Goal: Task Accomplishment & Management: Manage account settings

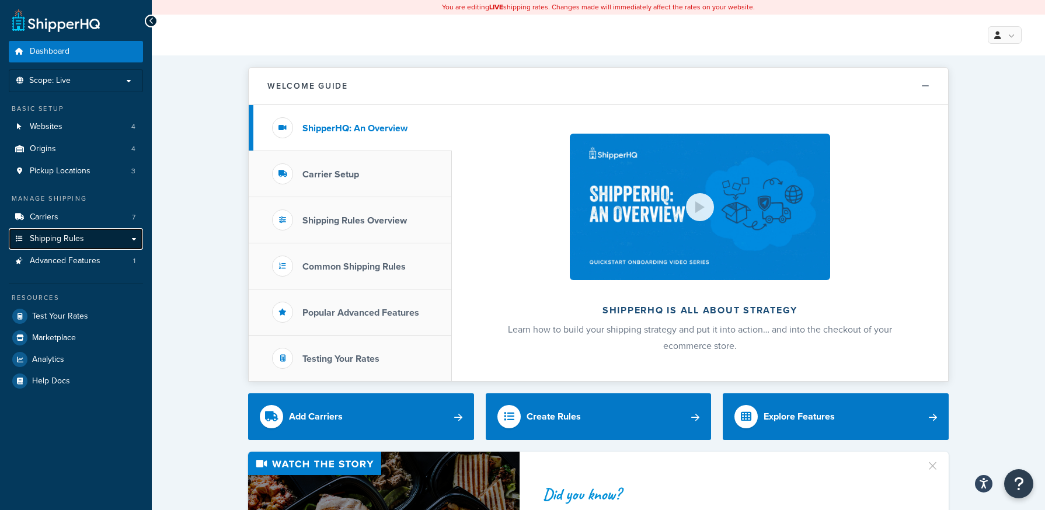
click at [131, 235] on link "Shipping Rules" at bounding box center [76, 239] width 134 height 22
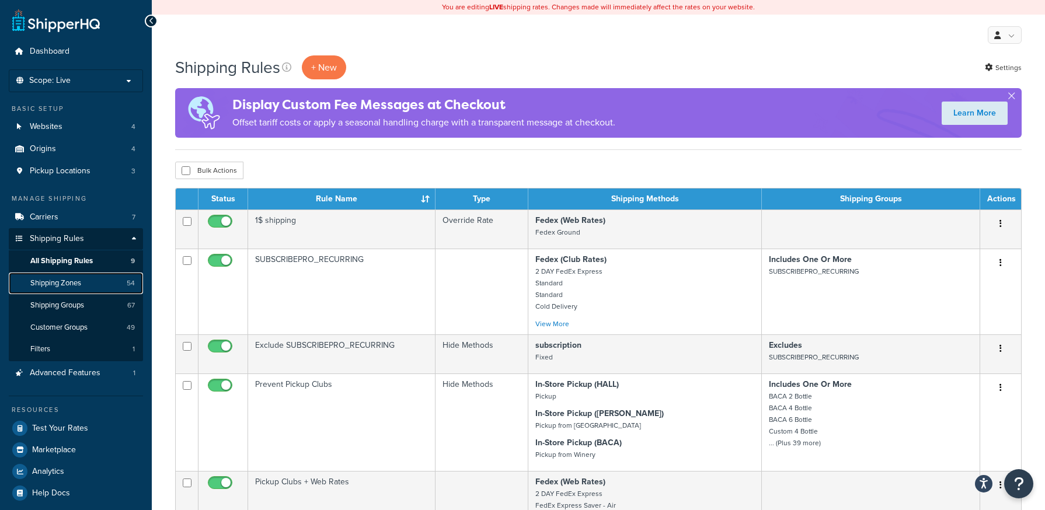
click at [60, 287] on span "Shipping Zones" at bounding box center [55, 283] width 51 height 10
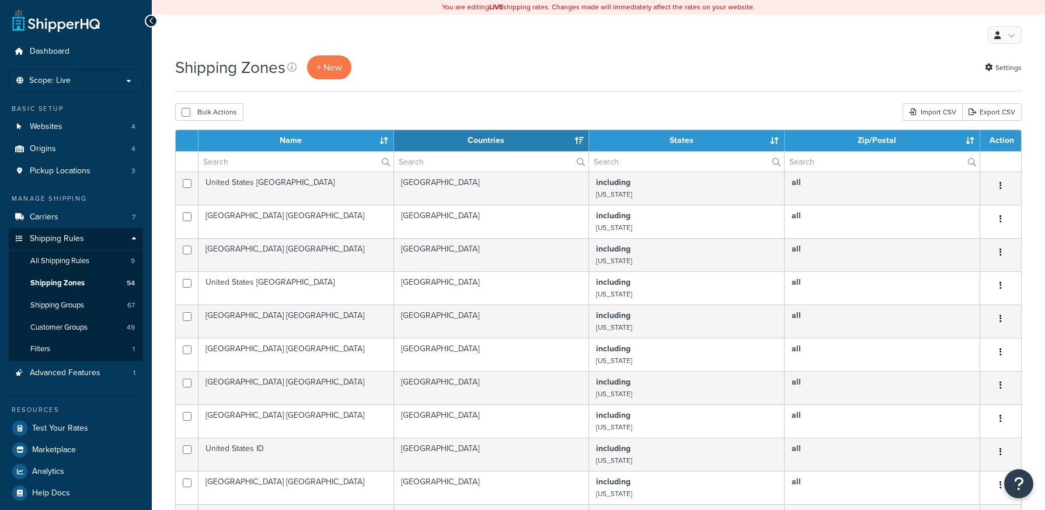
select select "15"
click at [71, 225] on link "Carriers 7" at bounding box center [76, 218] width 134 height 22
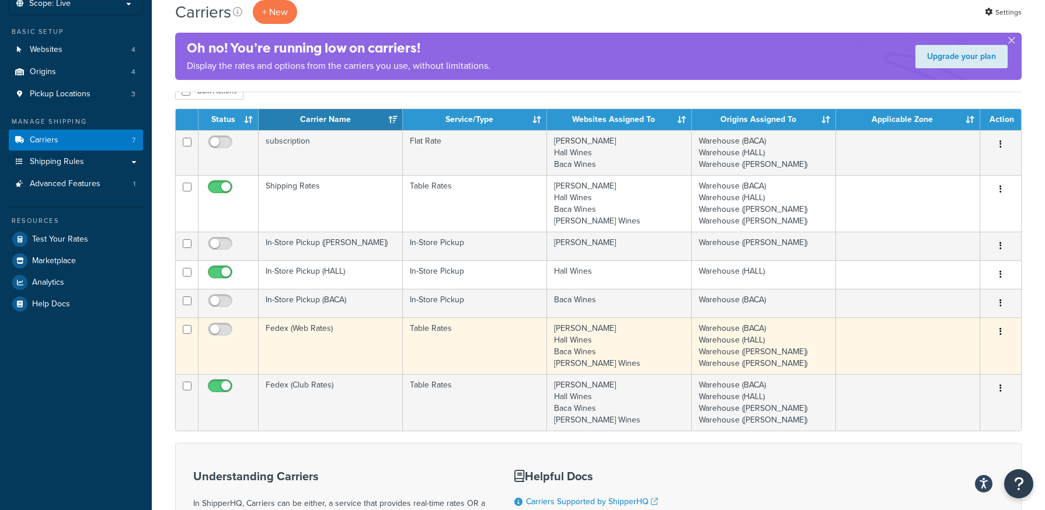
scroll to position [117, 0]
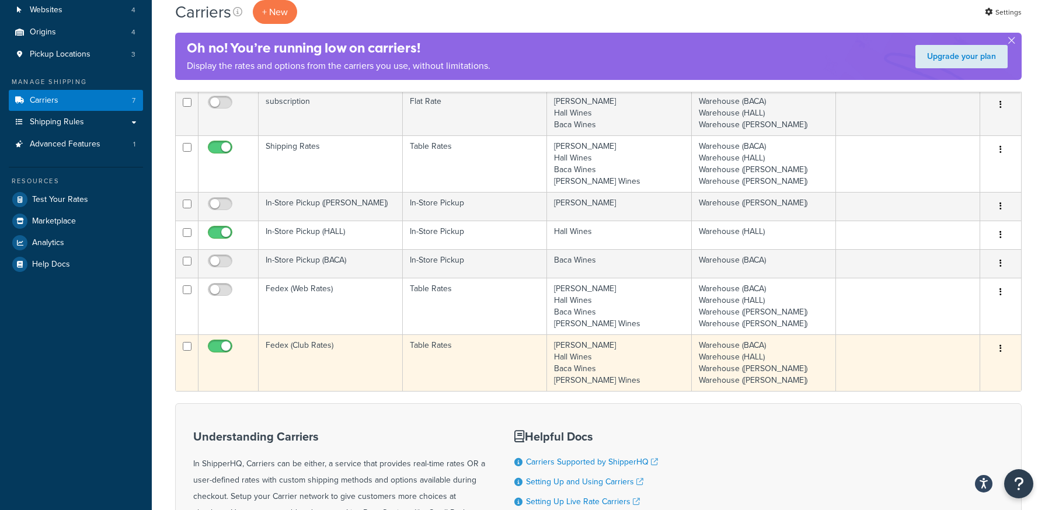
click at [1002, 345] on button "button" at bounding box center [1000, 349] width 16 height 19
click at [962, 379] on link "Edit" at bounding box center [953, 373] width 92 height 24
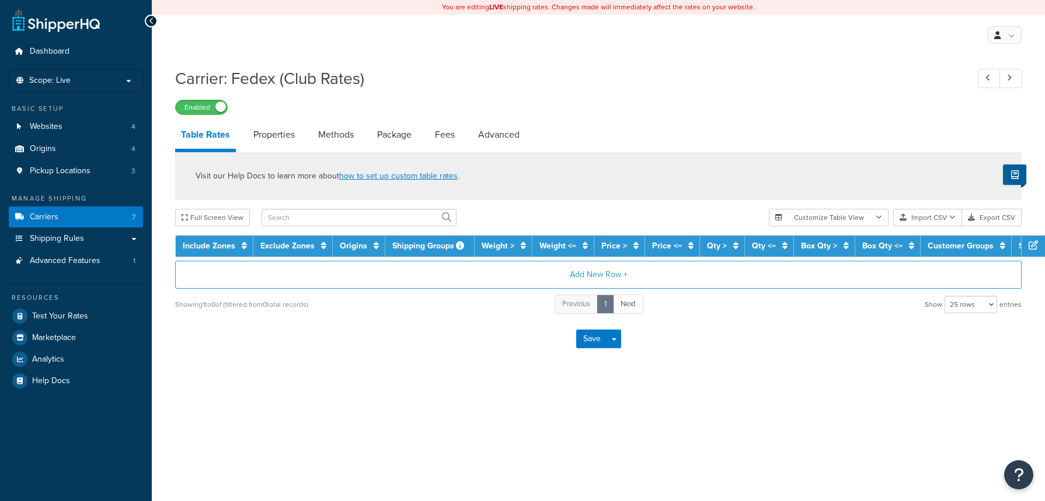
select select "25"
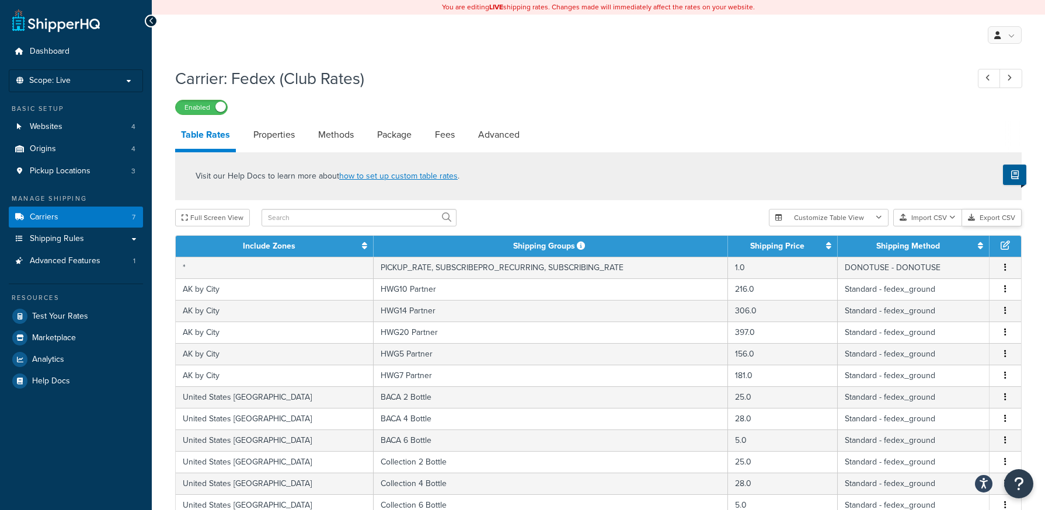
click at [985, 221] on button "Export CSV" at bounding box center [992, 218] width 60 height 18
